Goal: Task Accomplishment & Management: Complete application form

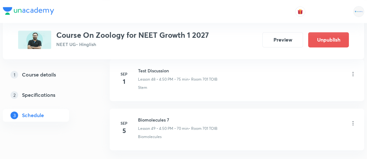
scroll to position [2715, 0]
drag, startPoint x: 138, startPoint y: 105, endPoint x: 184, endPoint y: 106, distance: 46.1
click at [184, 116] on h6 "Biomolecules 7" at bounding box center [177, 119] width 79 height 7
copy h6 "Biomolecules 7"
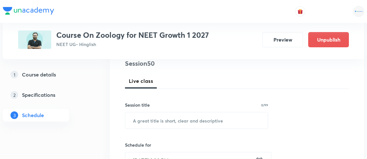
scroll to position [79, 0]
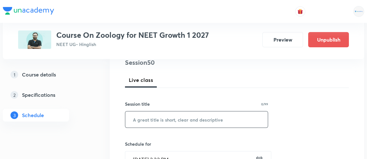
click at [199, 116] on input "text" at bounding box center [196, 120] width 142 height 16
paste input "Biomolecules 7"
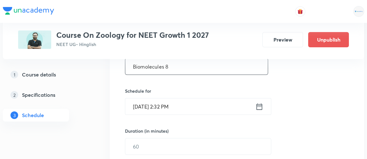
scroll to position [133, 0]
type input "Biomolecules 8"
click at [261, 108] on icon at bounding box center [259, 106] width 6 height 6
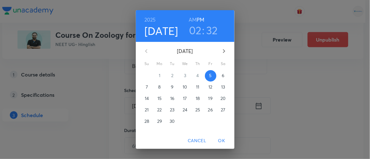
drag, startPoint x: 196, startPoint y: 22, endPoint x: 195, endPoint y: 29, distance: 7.5
click at [195, 29] on div "2025 Sep 5 02 : 32 AM PM" at bounding box center [185, 26] width 88 height 22
click at [195, 29] on h3 "02" at bounding box center [195, 30] width 13 height 13
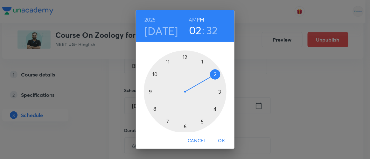
click at [213, 109] on div at bounding box center [185, 92] width 83 height 83
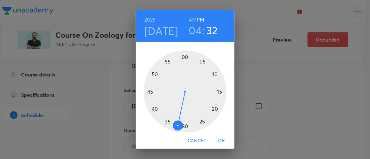
click at [153, 74] on div at bounding box center [185, 92] width 83 height 83
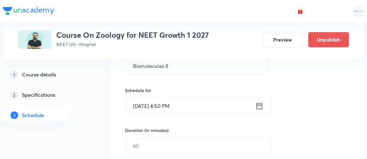
scroll to position [175, 0]
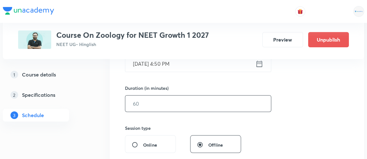
click at [144, 106] on input "text" at bounding box center [198, 104] width 146 height 16
type input "9"
type input "70"
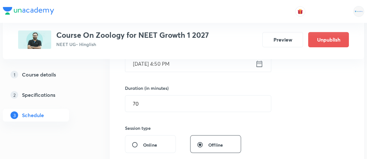
click at [262, 117] on div "Session 50 Live class Session title 14/99 Biomolecules 8 ​ Schedule for Sep 5, …" at bounding box center [237, 111] width 224 height 298
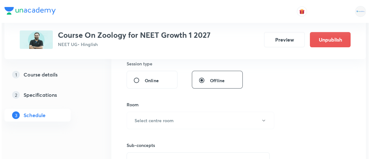
scroll to position [243, 0]
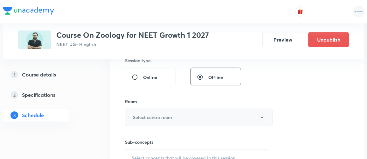
click at [157, 117] on h6 "Select centre room" at bounding box center [152, 117] width 39 height 7
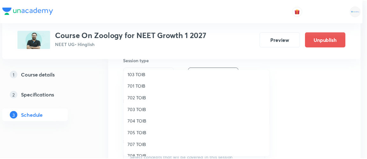
scroll to position [58, 0]
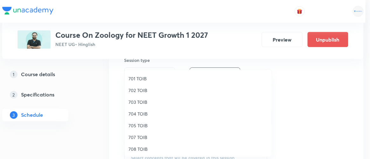
click at [139, 78] on span "701 TOIB" at bounding box center [197, 78] width 139 height 7
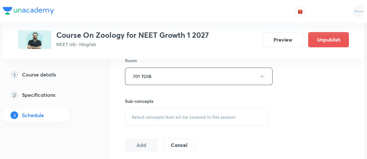
scroll to position [285, 0]
click at [156, 117] on span "Select concepts that wil be covered in this session" at bounding box center [184, 116] width 104 height 5
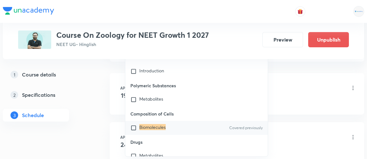
scroll to position [384, 0]
type input "biomolecules"
click at [134, 126] on input "checkbox" at bounding box center [134, 128] width 9 height 6
checkbox input "true"
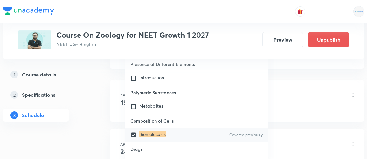
click at [86, 128] on div "1 Course details 2 Specifications 3 Schedule" at bounding box center [46, 98] width 86 height 61
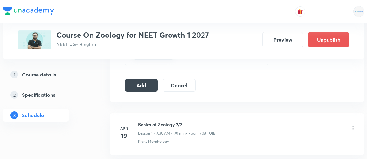
scroll to position [346, 0]
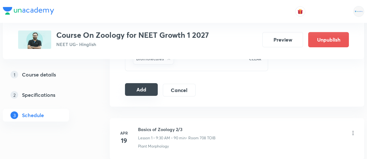
click at [144, 87] on button "Add" at bounding box center [141, 89] width 33 height 13
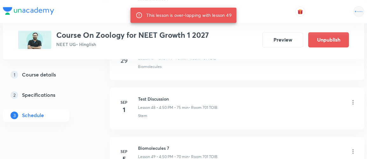
scroll to position [2758, 0]
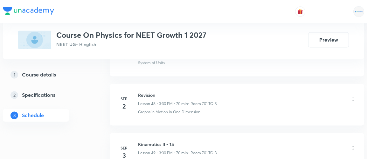
scroll to position [2801, 0]
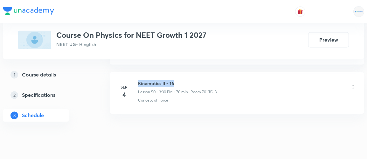
drag, startPoint x: 138, startPoint y: 70, endPoint x: 180, endPoint y: 65, distance: 42.5
click at [180, 72] on li "Sep 4 Kinematics II - 16 Lesson 50 • 3:30 PM • 70 min • Room 701 TOIB Concept o…" at bounding box center [237, 93] width 254 height 42
copy h6 "Kinematics II - 16"
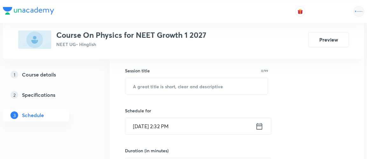
scroll to position [113, 0]
click at [158, 87] on input "text" at bounding box center [196, 86] width 142 height 16
paste input "Kinematics II - 16"
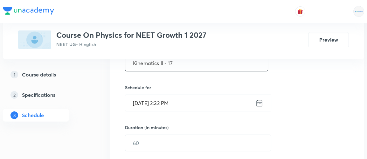
scroll to position [136, 0]
type input "Kinematics II - 17"
click at [259, 103] on icon at bounding box center [259, 102] width 8 height 9
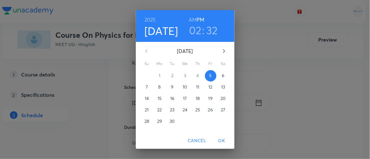
click at [195, 31] on h3 "02" at bounding box center [195, 30] width 13 height 13
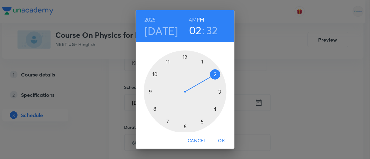
click at [182, 126] on div at bounding box center [185, 92] width 83 height 83
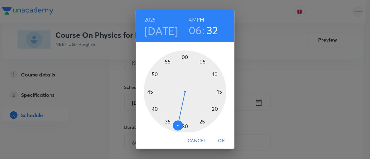
click at [213, 73] on div at bounding box center [185, 92] width 83 height 83
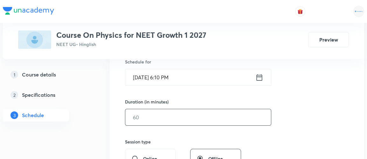
scroll to position [162, 0]
click at [150, 119] on input "text" at bounding box center [198, 117] width 146 height 16
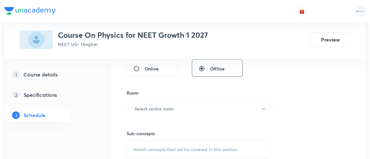
scroll to position [253, 0]
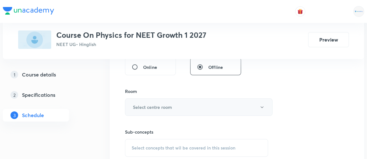
type input "70"
click at [146, 104] on h6 "Select centre room" at bounding box center [152, 107] width 39 height 7
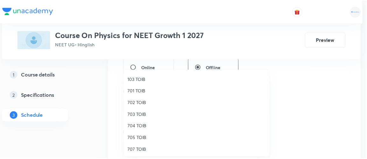
scroll to position [45, 0]
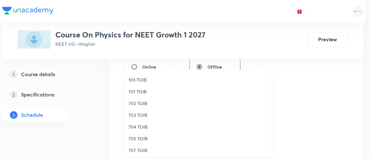
click at [138, 92] on span "701 TOIB" at bounding box center [197, 91] width 139 height 7
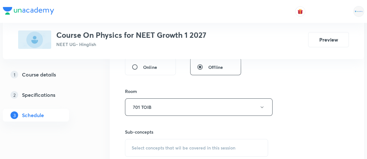
click at [191, 146] on span "Select concepts that wil be covered in this session" at bounding box center [184, 148] width 104 height 5
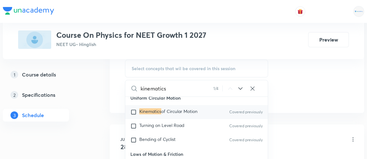
scroll to position [1225, 0]
type input "kinematics"
click at [133, 138] on input "checkbox" at bounding box center [134, 140] width 9 height 6
checkbox input "true"
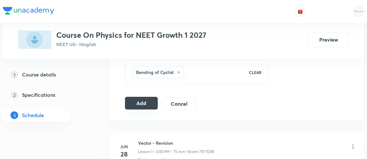
click at [147, 98] on button "Add" at bounding box center [141, 103] width 33 height 13
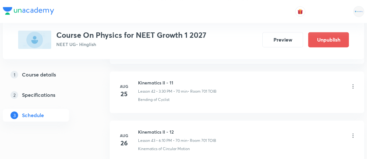
scroll to position [2559, 0]
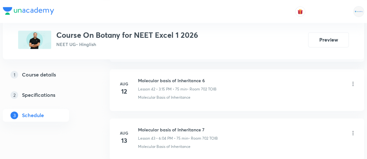
scroll to position [2849, 0]
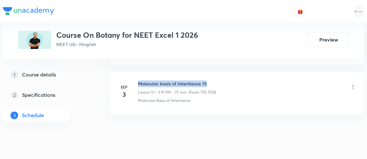
drag, startPoint x: 138, startPoint y: 68, endPoint x: 211, endPoint y: 64, distance: 73.5
click at [211, 72] on li "[DATE] Molecular basis of Inheritance 15 Lesson 51 • 3:15 PM • 75 min • Room 70…" at bounding box center [237, 93] width 254 height 42
copy h6 "Molecular basis of Inheritance 15"
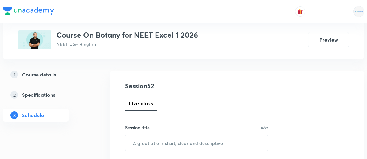
scroll to position [58, 0]
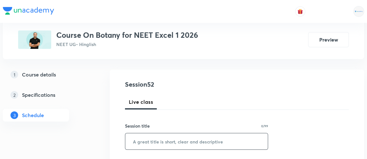
click at [172, 142] on input "text" at bounding box center [196, 141] width 142 height 16
paste input "Molecular basis of Inheritance 15"
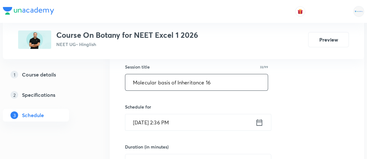
scroll to position [123, 0]
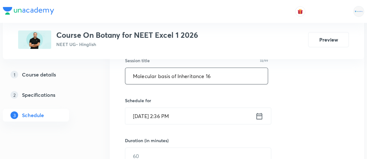
type input "Molecular basis of Inheritance 16"
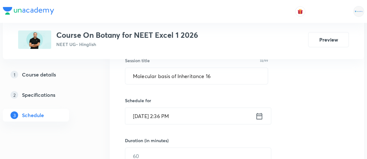
click at [260, 116] on icon at bounding box center [259, 116] width 8 height 9
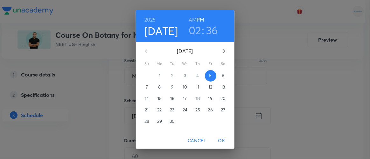
click at [190, 29] on h3 "02" at bounding box center [194, 30] width 13 height 13
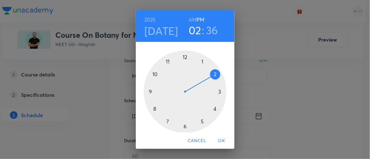
click at [213, 109] on div at bounding box center [185, 92] width 83 height 83
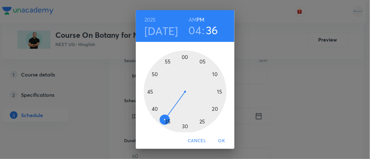
click at [151, 110] on div at bounding box center [185, 92] width 83 height 83
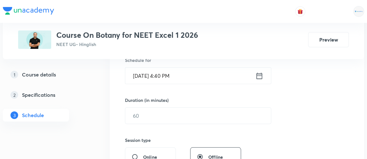
scroll to position [169, 0]
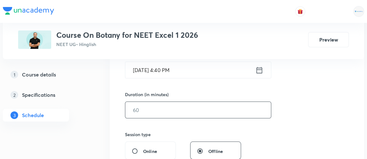
click at [152, 109] on input "text" at bounding box center [198, 110] width 146 height 16
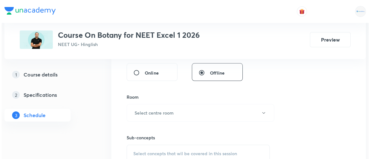
scroll to position [248, 0]
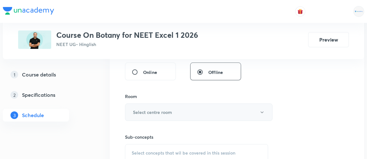
type input "75"
click at [150, 112] on h6 "Select centre room" at bounding box center [152, 112] width 39 height 7
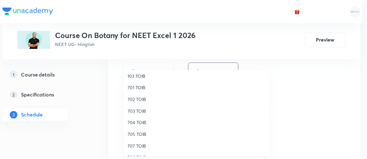
scroll to position [50, 0]
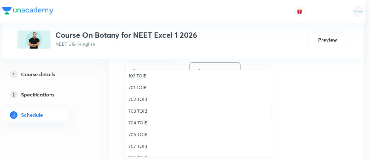
click at [140, 133] on span "705 TOIB" at bounding box center [197, 134] width 139 height 7
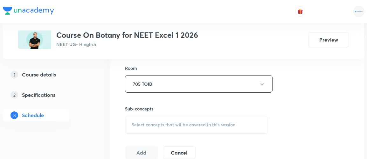
scroll to position [278, 0]
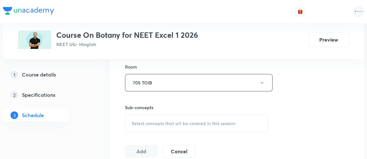
click at [176, 118] on div "Select concepts that wil be covered in this session" at bounding box center [196, 124] width 143 height 18
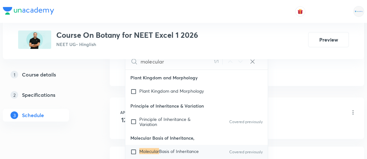
scroll to position [9547, 0]
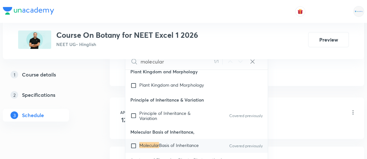
type input "molecular"
click at [132, 143] on input "checkbox" at bounding box center [134, 146] width 9 height 6
checkbox input "true"
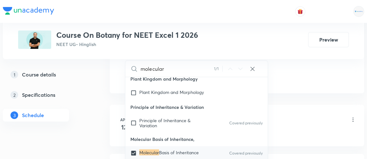
click at [85, 125] on div "1 Course details 2 Specifications 3 Schedule" at bounding box center [46, 98] width 86 height 61
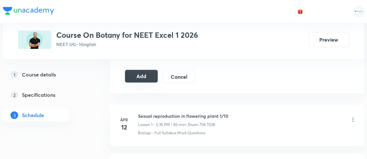
click at [146, 75] on button "Add" at bounding box center [141, 76] width 33 height 13
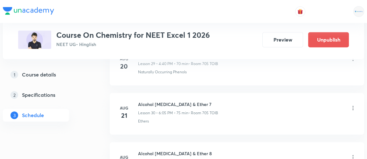
scroll to position [2230, 0]
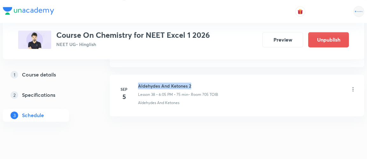
drag, startPoint x: 138, startPoint y: 69, endPoint x: 213, endPoint y: 61, distance: 75.3
click at [213, 75] on li "Sep 5 Aldehydes And Ketones 2 Lesson 38 • 6:05 PM • 75 min • Room 705 TOIB Alde…" at bounding box center [237, 96] width 254 height 42
copy h6 "Aldehydes And Ketones 2"
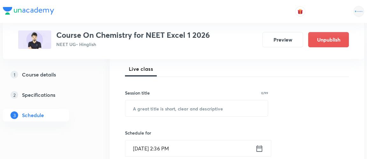
scroll to position [95, 0]
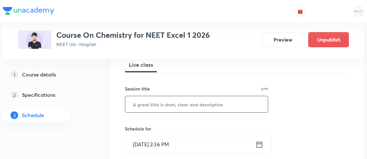
click at [188, 99] on input "text" at bounding box center [196, 104] width 142 height 16
paste input "Aldehydes And Ketones 2"
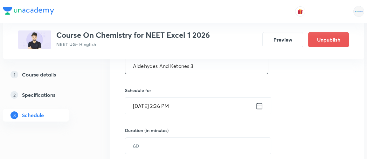
scroll to position [134, 0]
type input "Aldehydes And Ketones 3"
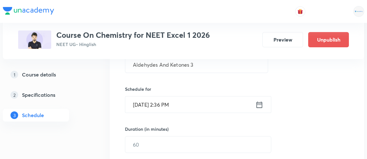
click at [260, 103] on icon at bounding box center [259, 104] width 6 height 6
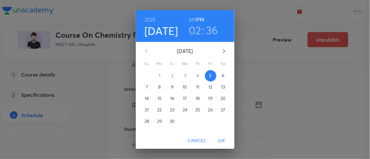
click at [193, 31] on h3 "02" at bounding box center [194, 30] width 13 height 13
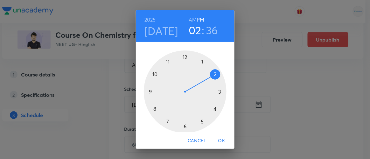
click at [182, 126] on div at bounding box center [185, 92] width 83 height 83
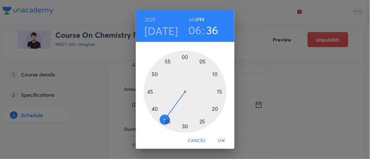
click at [200, 63] on div at bounding box center [185, 92] width 83 height 83
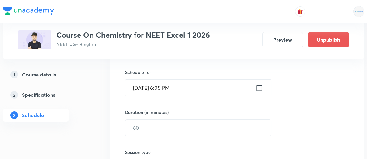
scroll to position [152, 0]
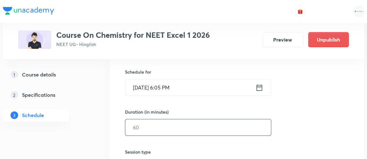
click at [146, 128] on input "text" at bounding box center [198, 127] width 146 height 16
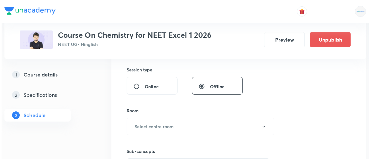
scroll to position [234, 0]
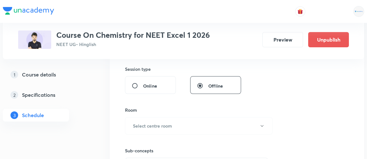
type input "75"
click at [146, 128] on button "Select centre room" at bounding box center [198, 125] width 147 height 17
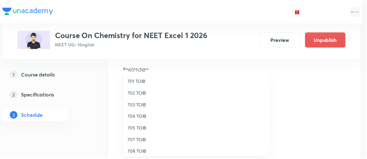
scroll to position [58, 0]
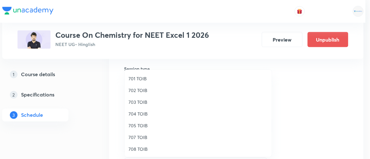
click at [140, 126] on span "705 TOIB" at bounding box center [197, 125] width 139 height 7
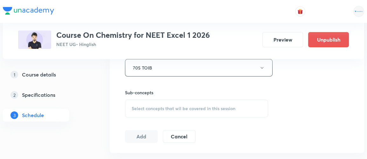
scroll to position [293, 0]
click at [185, 110] on span "Select concepts that wil be covered in this session" at bounding box center [184, 107] width 104 height 5
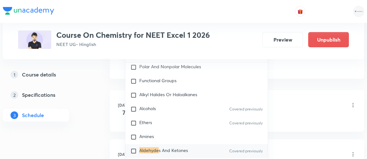
scroll to position [367, 0]
type input "aldehyde"
click at [133, 148] on input "checkbox" at bounding box center [134, 151] width 9 height 6
checkbox input "true"
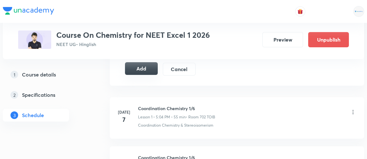
click at [140, 67] on button "Add" at bounding box center [141, 68] width 33 height 13
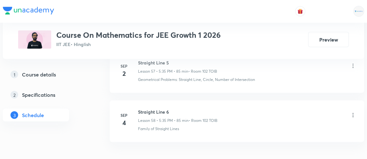
scroll to position [3165, 0]
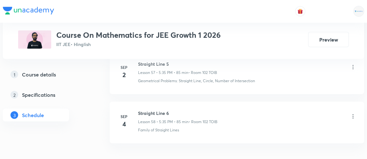
click at [139, 110] on h6 "Straight Line 6" at bounding box center [177, 113] width 79 height 7
drag, startPoint x: 139, startPoint y: 97, endPoint x: 180, endPoint y: 97, distance: 41.3
click at [180, 110] on h6 "Straight Line 6" at bounding box center [177, 113] width 79 height 7
copy h6 "Straight Line 6"
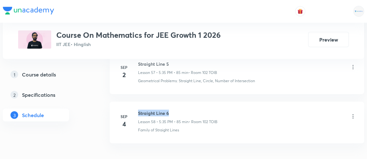
drag, startPoint x: 138, startPoint y: 97, endPoint x: 179, endPoint y: 97, distance: 40.7
click at [179, 110] on h6 "Straight Line 6" at bounding box center [177, 113] width 79 height 7
copy h6 "Straight Line 6"
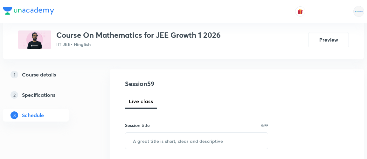
scroll to position [63, 0]
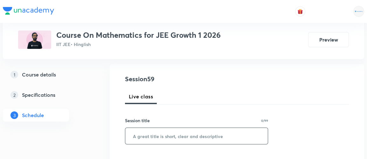
click at [152, 133] on input "text" at bounding box center [196, 136] width 142 height 16
paste input "Straight Line 6"
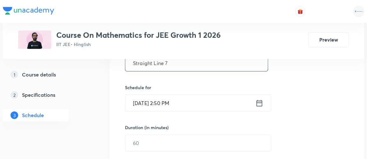
scroll to position [136, 0]
type input "Straight Line 7"
click at [260, 99] on icon at bounding box center [259, 102] width 8 height 9
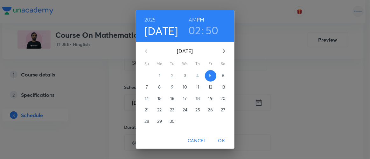
click at [190, 29] on h3 "02" at bounding box center [194, 30] width 13 height 13
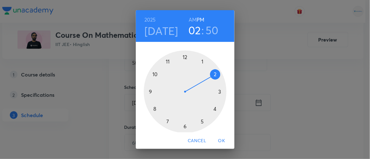
click at [200, 121] on div at bounding box center [185, 92] width 83 height 83
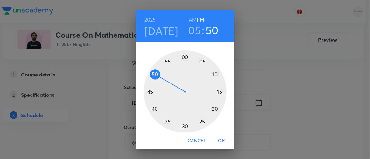
click at [166, 121] on div at bounding box center [185, 92] width 83 height 83
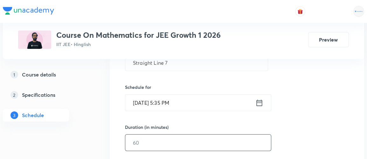
click at [146, 138] on input "text" at bounding box center [198, 143] width 146 height 16
type input "7"
type input "0"
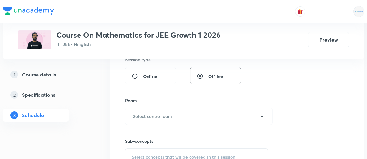
scroll to position [245, 0]
type input "85"
click at [156, 121] on button "Select centre room" at bounding box center [198, 115] width 147 height 17
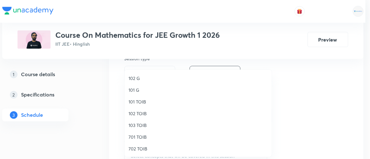
click at [139, 115] on span "102 TOIB" at bounding box center [197, 113] width 139 height 7
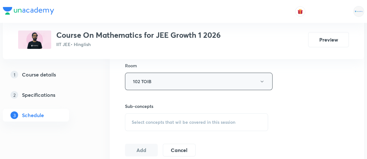
scroll to position [279, 0]
click at [197, 119] on span "Select concepts that wil be covered in this session" at bounding box center [184, 121] width 104 height 5
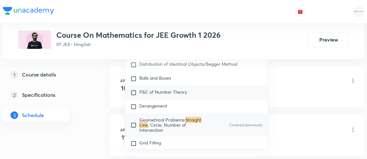
scroll to position [392, 0]
type input "straight line"
click at [134, 125] on input "checkbox" at bounding box center [134, 124] width 9 height 15
checkbox input "true"
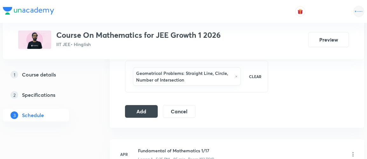
scroll to position [331, 0]
click at [147, 109] on button "Add" at bounding box center [141, 111] width 33 height 13
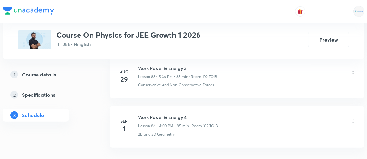
scroll to position [4449, 0]
drag, startPoint x: 138, startPoint y: 93, endPoint x: 192, endPoint y: 96, distance: 54.1
click at [192, 114] on h6 "Work Power & Energy 4" at bounding box center [178, 117] width 80 height 7
copy h6 "Work Power & Energy 4"
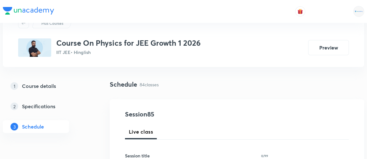
scroll to position [59, 0]
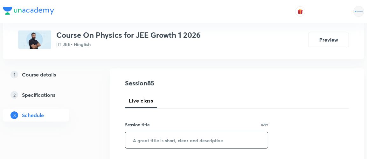
click at [199, 139] on input "text" at bounding box center [196, 140] width 142 height 16
paste input "Work Power & Energy 4"
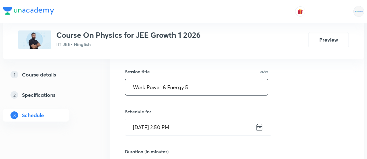
scroll to position [114, 0]
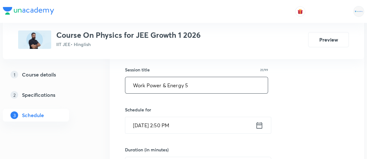
type input "Work Power & Energy 5"
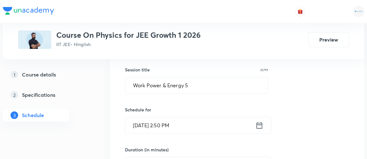
click at [261, 124] on icon at bounding box center [259, 125] width 6 height 6
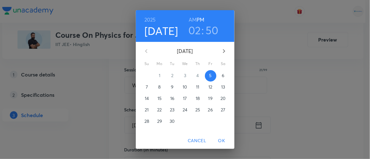
click at [193, 31] on h3 "02" at bounding box center [194, 30] width 13 height 13
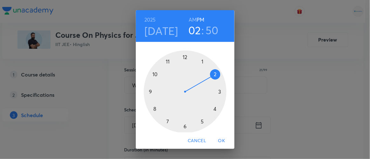
click at [212, 108] on div at bounding box center [185, 92] width 83 height 83
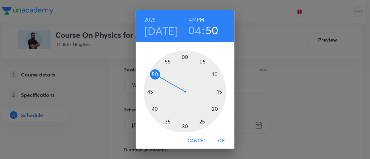
click at [182, 125] on div at bounding box center [185, 92] width 83 height 83
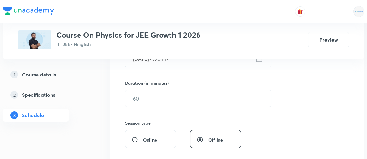
scroll to position [181, 0]
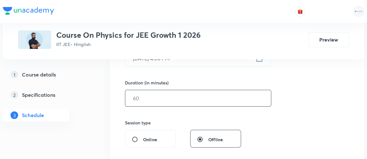
click at [149, 102] on input "text" at bounding box center [198, 98] width 146 height 16
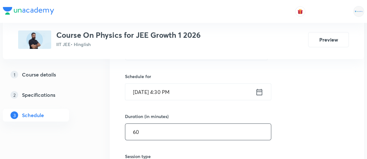
scroll to position [146, 0]
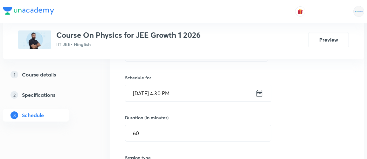
click at [172, 92] on input "Sep 5, 2025, 4:30 PM" at bounding box center [190, 93] width 130 height 16
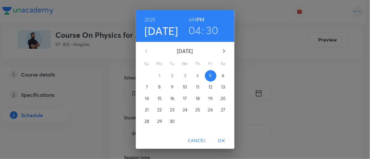
click at [222, 140] on span "OK" at bounding box center [221, 141] width 15 height 8
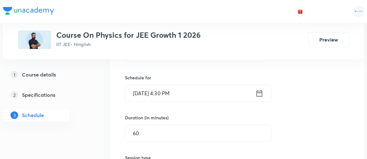
click at [168, 93] on input "Sep 5, 2025, 4:30 PM" at bounding box center [190, 93] width 130 height 16
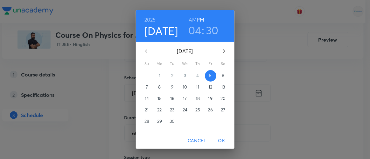
click at [207, 32] on h3 "30" at bounding box center [212, 30] width 13 height 13
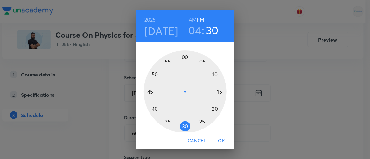
click at [152, 108] on div at bounding box center [185, 92] width 83 height 83
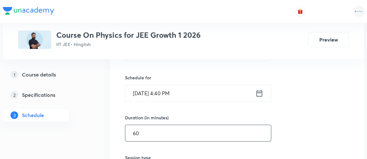
click at [144, 132] on input "60" at bounding box center [198, 133] width 146 height 16
type input "6"
type input "50"
click at [310, 108] on div "Session 85 Live class Session title 21/99 Work Power & Energy 5 ​ Schedule for …" at bounding box center [237, 140] width 224 height 298
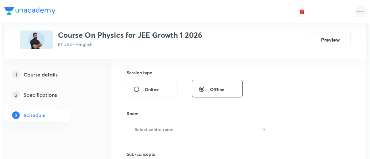
scroll to position [241, 0]
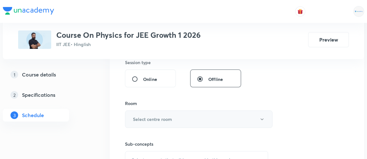
click at [160, 116] on h6 "Select centre room" at bounding box center [152, 119] width 39 height 7
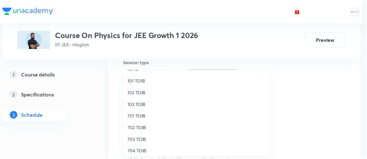
scroll to position [21, 0]
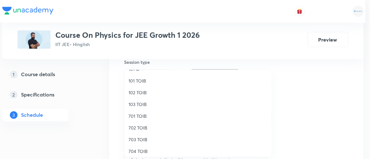
click at [141, 93] on span "102 TOIB" at bounding box center [197, 92] width 139 height 7
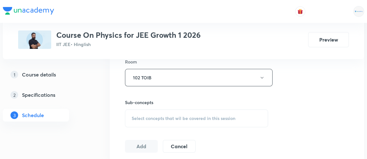
scroll to position [283, 0]
click at [170, 119] on span "Select concepts that wil be covered in this session" at bounding box center [184, 118] width 104 height 5
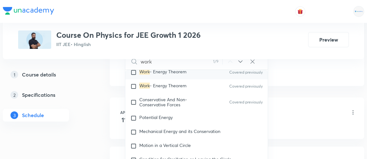
scroll to position [1663, 0]
type input "work"
click at [132, 114] on input "checkbox" at bounding box center [134, 117] width 9 height 6
checkbox input "true"
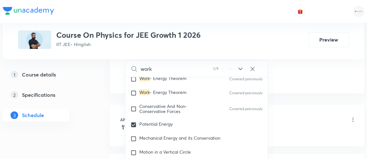
click at [76, 117] on div "1 Course details 2 Specifications 3 Schedule" at bounding box center [46, 98] width 86 height 61
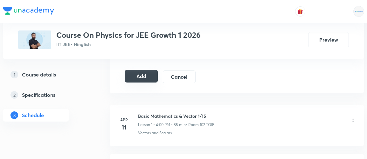
click at [144, 73] on button "Add" at bounding box center [141, 76] width 33 height 13
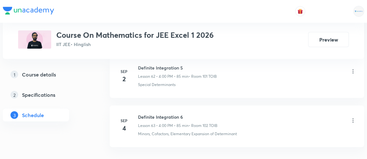
scroll to position [3444, 0]
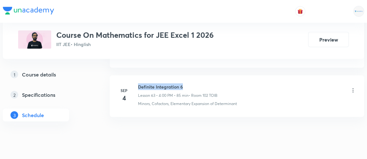
drag, startPoint x: 138, startPoint y: 69, endPoint x: 189, endPoint y: 71, distance: 50.9
click at [189, 84] on h6 "Definite Integration 6" at bounding box center [177, 87] width 79 height 7
copy h6 "Definite Integration 6"
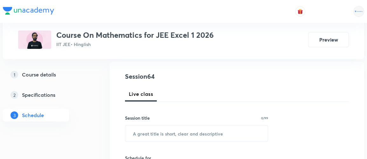
scroll to position [68, 0]
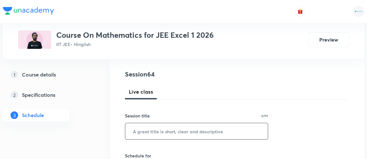
click at [151, 132] on input "text" at bounding box center [196, 131] width 142 height 16
paste input "Definite Integration 6"
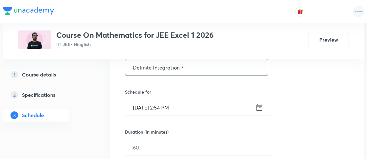
scroll to position [132, 0]
type input "Definite Integration 7"
click at [257, 104] on icon at bounding box center [259, 107] width 6 height 6
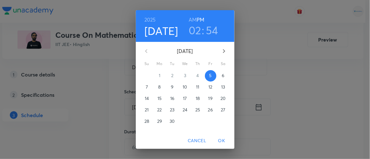
click at [195, 33] on h3 "02" at bounding box center [194, 30] width 13 height 13
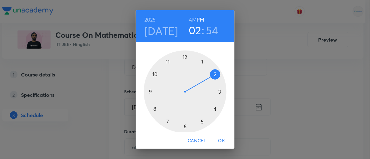
click at [213, 109] on div at bounding box center [185, 92] width 83 height 83
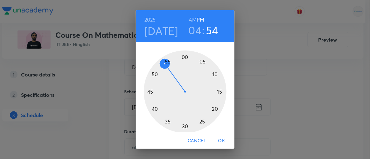
click at [152, 108] on div at bounding box center [185, 92] width 83 height 83
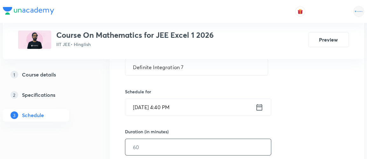
click at [143, 149] on input "text" at bounding box center [198, 147] width 146 height 16
type input "6"
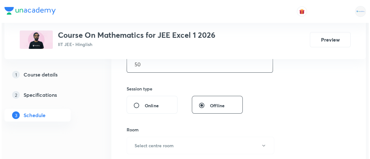
scroll to position [215, 0]
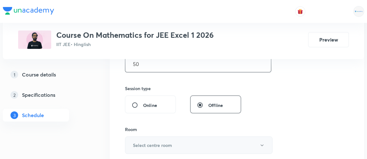
type input "50"
click at [155, 145] on h6 "Select centre room" at bounding box center [152, 145] width 39 height 7
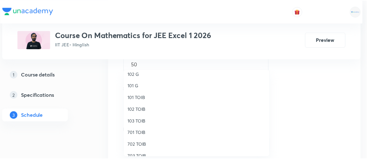
scroll to position [0, 0]
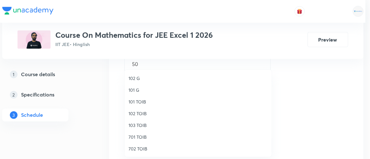
click at [134, 125] on span "103 TOIB" at bounding box center [197, 125] width 139 height 7
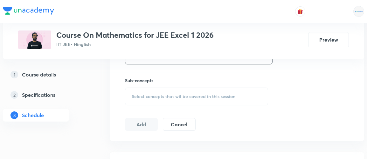
scroll to position [305, 0]
click at [194, 93] on span "Select concepts that wil be covered in this session" at bounding box center [184, 95] width 104 height 5
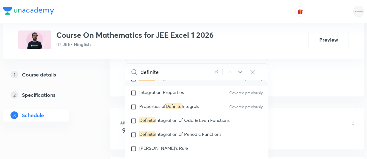
scroll to position [5551, 0]
type input "definite"
click at [133, 119] on input "checkbox" at bounding box center [134, 121] width 9 height 6
checkbox input "true"
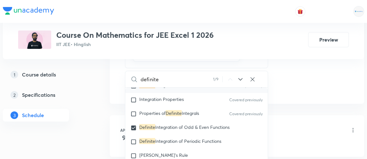
click at [325, 129] on div "Relations & Functions 1/12 Lesson 1 • 5:35 PM • 85 min • Room 102 TOIB" at bounding box center [247, 130] width 218 height 15
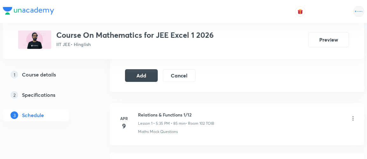
scroll to position [360, 0]
click at [144, 74] on button "Add" at bounding box center [141, 75] width 33 height 13
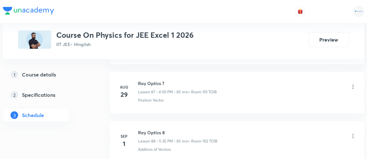
scroll to position [4629, 0]
drag, startPoint x: 138, startPoint y: 110, endPoint x: 169, endPoint y: 111, distance: 30.8
click at [169, 131] on h6 "Ray Optics 8" at bounding box center [177, 134] width 79 height 7
copy h6 "Ray Optics 8"
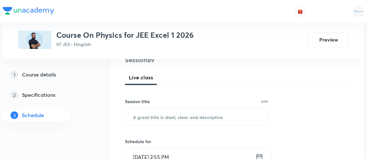
scroll to position [82, 0]
click at [144, 118] on input "text" at bounding box center [196, 117] width 142 height 16
paste input "Ray Optics 8"
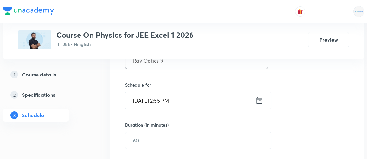
scroll to position [139, 0]
type input "Ray Optics 9"
click at [260, 98] on icon at bounding box center [259, 100] width 6 height 6
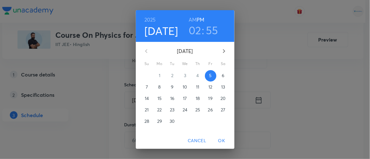
click at [195, 29] on h3 "02" at bounding box center [194, 30] width 13 height 13
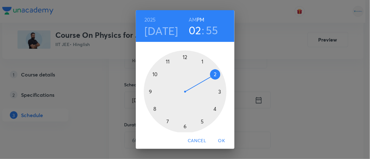
click at [213, 109] on div at bounding box center [185, 92] width 83 height 83
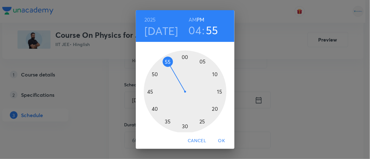
click at [192, 33] on h3 "04" at bounding box center [194, 30] width 13 height 13
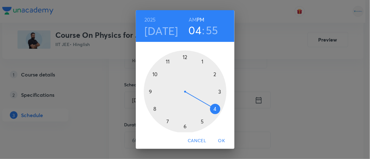
click at [211, 30] on h3 "55" at bounding box center [212, 30] width 12 height 13
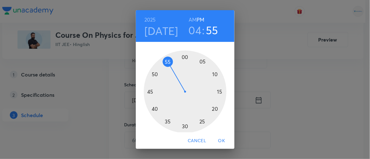
click at [152, 109] on div at bounding box center [185, 92] width 83 height 83
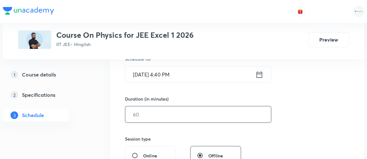
scroll to position [165, 0]
click at [156, 118] on input "text" at bounding box center [198, 114] width 146 height 16
type input "8"
type input "5"
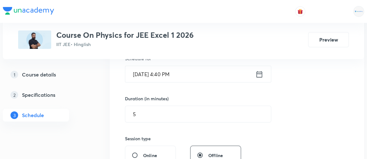
click at [259, 73] on icon at bounding box center [259, 74] width 8 height 9
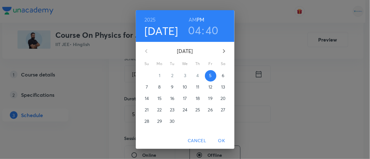
click at [194, 34] on h3 "04" at bounding box center [194, 30] width 13 height 13
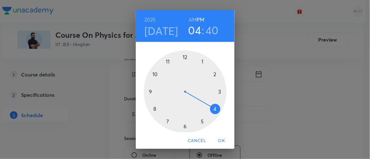
click at [201, 122] on div at bounding box center [185, 92] width 83 height 83
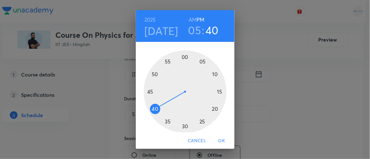
click at [165, 121] on div at bounding box center [185, 92] width 83 height 83
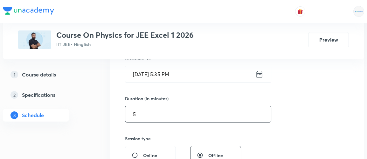
click at [145, 115] on input "5" at bounding box center [198, 114] width 146 height 16
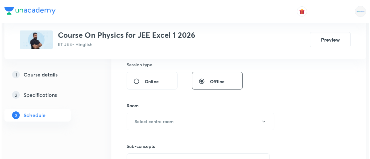
scroll to position [240, 0]
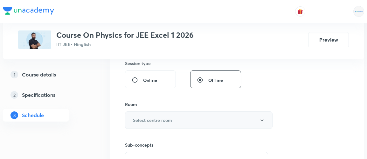
type input "85"
click at [139, 121] on h6 "Select centre room" at bounding box center [152, 120] width 39 height 7
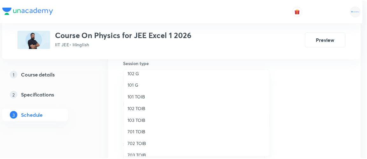
scroll to position [6, 0]
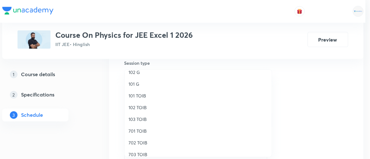
click at [141, 120] on span "103 TOIB" at bounding box center [197, 119] width 139 height 7
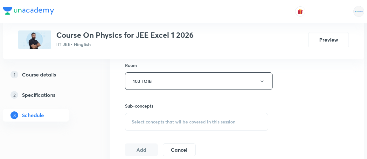
scroll to position [280, 0]
click at [151, 119] on span "Select concepts that wil be covered in this session" at bounding box center [184, 121] width 104 height 5
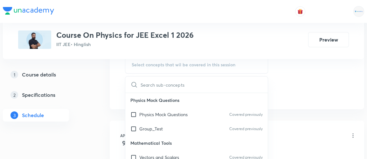
scroll to position [337, 0]
click at [197, 102] on p "Physics Mock Questions" at bounding box center [196, 99] width 142 height 14
click at [180, 82] on input "text" at bounding box center [203, 84] width 127 height 16
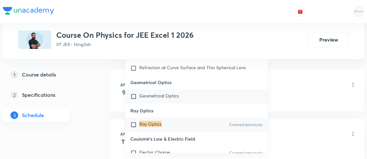
scroll to position [389, 0]
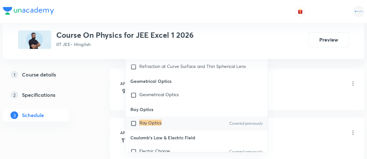
type input "ray optics"
click at [132, 122] on input "checkbox" at bounding box center [134, 123] width 9 height 6
checkbox input "true"
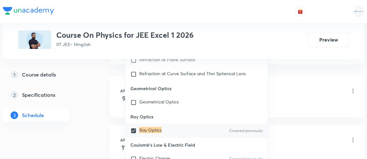
drag, startPoint x: 74, startPoint y: 125, endPoint x: 97, endPoint y: 107, distance: 28.5
click at [74, 125] on div "1 Course details 2 Specifications 3 Schedule" at bounding box center [46, 98] width 86 height 61
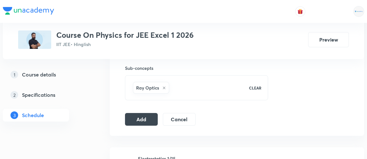
scroll to position [316, 0]
click at [145, 116] on button "Add" at bounding box center [141, 119] width 33 height 13
